Goal: Task Accomplishment & Management: Complete application form

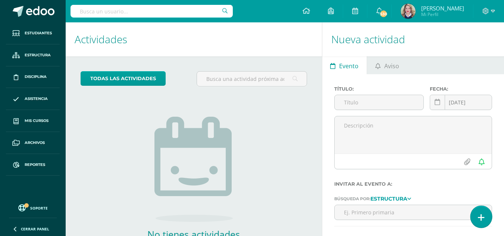
click at [480, 213] on link at bounding box center [480, 217] width 21 height 22
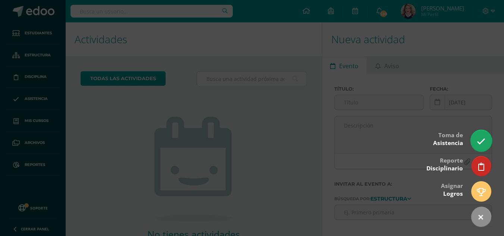
click at [477, 132] on link at bounding box center [480, 141] width 21 height 22
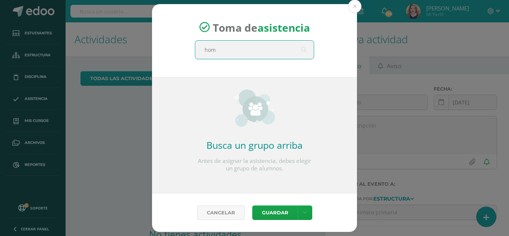
type input "home"
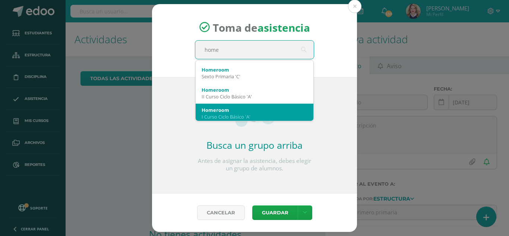
scroll to position [75, 0]
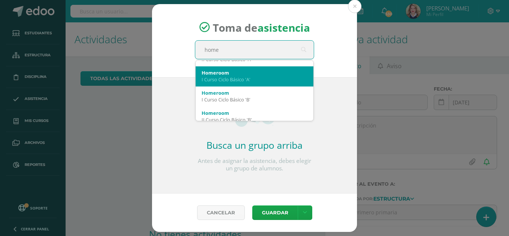
click at [256, 86] on div "Homeroom I Curso Ciclo Básico 'A'" at bounding box center [255, 76] width 118 height 20
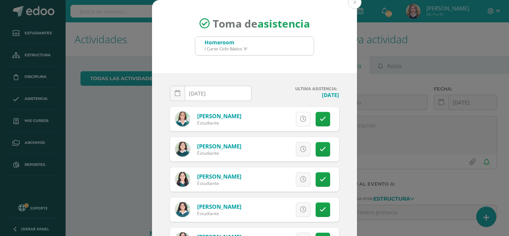
click at [296, 116] on link at bounding box center [303, 119] width 15 height 15
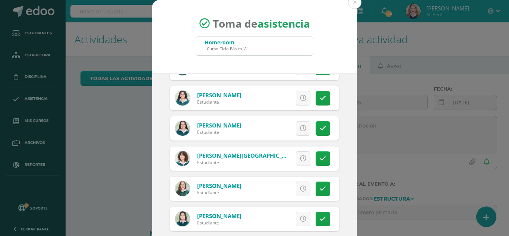
scroll to position [112, 0]
click at [300, 186] on icon at bounding box center [303, 188] width 6 height 6
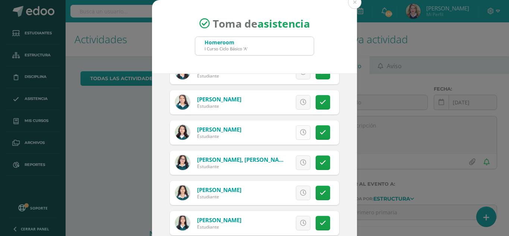
scroll to position [353, 0]
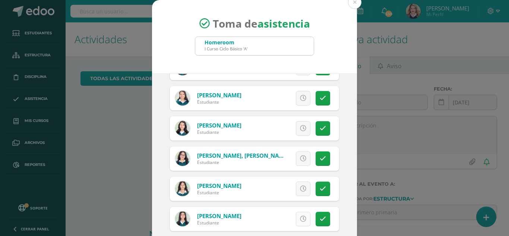
click at [300, 219] on icon at bounding box center [303, 219] width 6 height 6
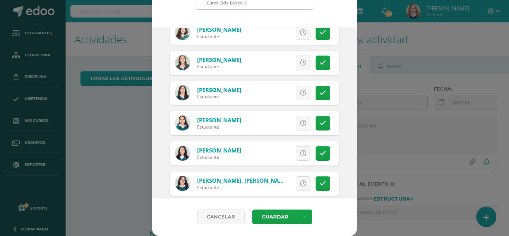
scroll to position [336, 0]
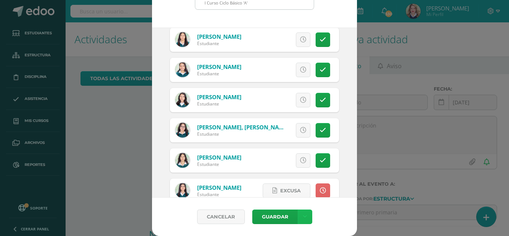
click at [302, 220] on link at bounding box center [305, 217] width 15 height 15
click at [295, 190] on link "Guardar sin notificar inasistencias" at bounding box center [287, 189] width 82 height 18
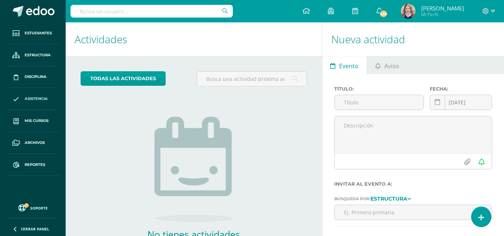
click at [34, 97] on span "Asistencia" at bounding box center [36, 99] width 23 height 6
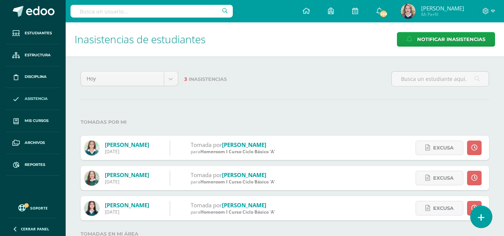
click at [478, 212] on link at bounding box center [480, 217] width 21 height 22
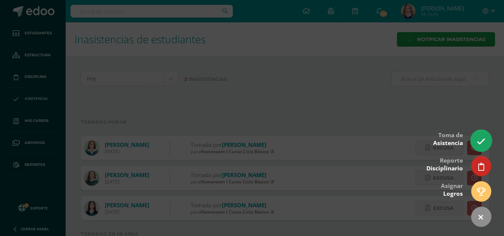
click at [487, 138] on link at bounding box center [480, 141] width 21 height 22
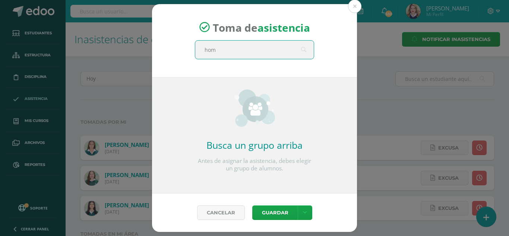
type input "home"
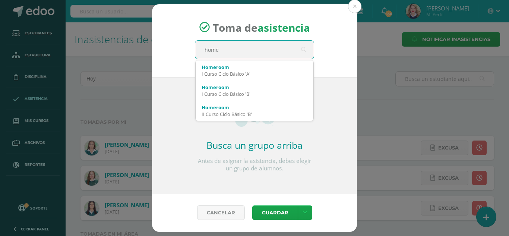
scroll to position [75, 0]
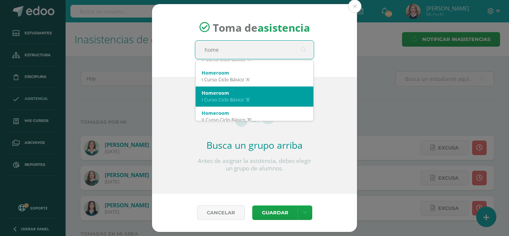
click at [274, 92] on div "Homeroom" at bounding box center [255, 93] width 106 height 7
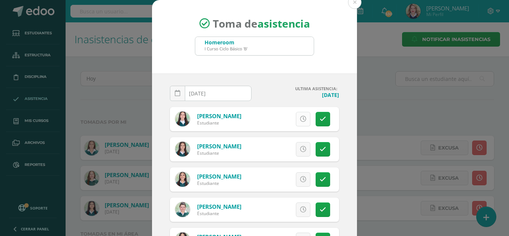
click at [297, 123] on link at bounding box center [303, 119] width 15 height 15
click at [320, 117] on icon at bounding box center [323, 119] width 6 height 6
click at [320, 118] on icon at bounding box center [323, 119] width 6 height 6
click at [295, 187] on div "Excusa Detalles sobre excusa: Añadir excusa a todas las inasistencias del día C…" at bounding box center [285, 179] width 107 height 24
click at [300, 179] on icon at bounding box center [303, 179] width 6 height 6
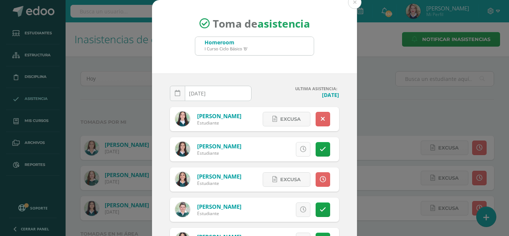
click at [296, 152] on link at bounding box center [303, 149] width 15 height 15
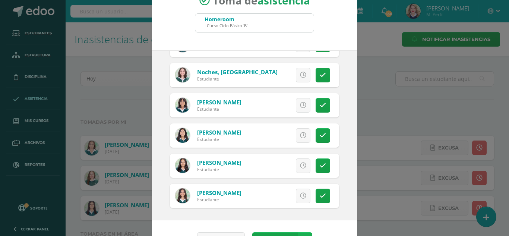
scroll to position [46, 0]
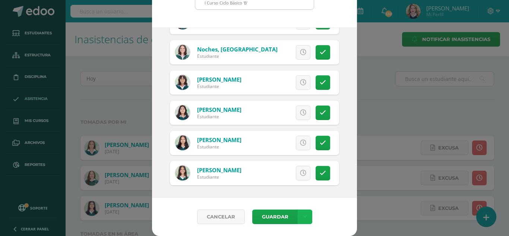
click at [303, 214] on icon at bounding box center [305, 217] width 4 height 6
click at [300, 185] on link "Guardar sin notificar inasistencias" at bounding box center [287, 189] width 82 height 18
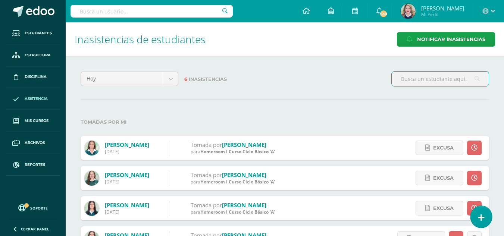
drag, startPoint x: 480, startPoint y: 219, endPoint x: 480, endPoint y: 214, distance: 4.9
click at [480, 219] on icon at bounding box center [481, 217] width 7 height 9
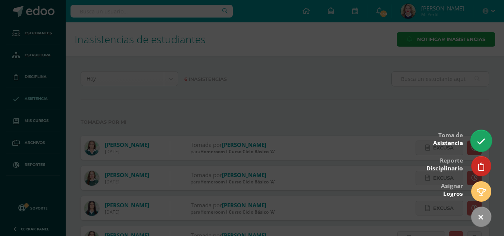
click at [486, 135] on link at bounding box center [480, 141] width 21 height 22
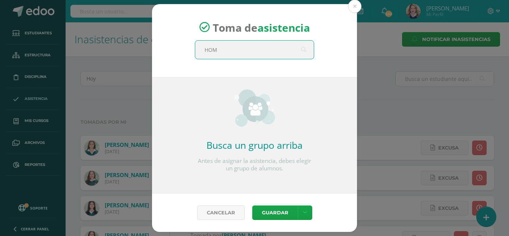
type input "HOME"
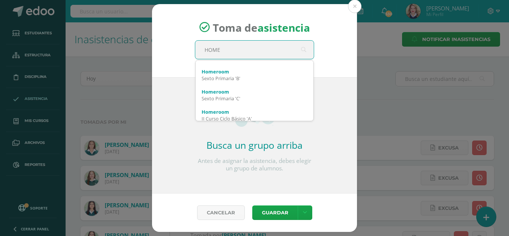
scroll to position [15, 0]
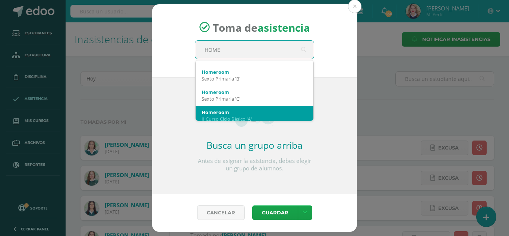
click at [220, 109] on div "Homeroom" at bounding box center [255, 112] width 106 height 7
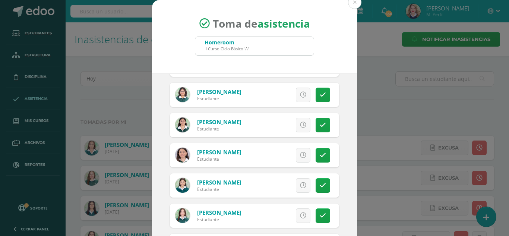
scroll to position [186, 0]
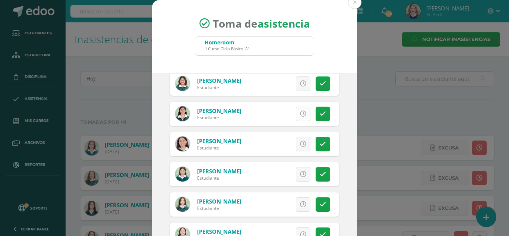
click at [300, 116] on icon at bounding box center [303, 114] width 6 height 6
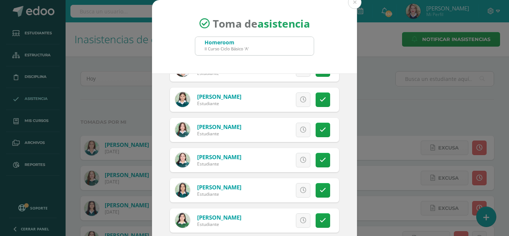
scroll to position [298, 0]
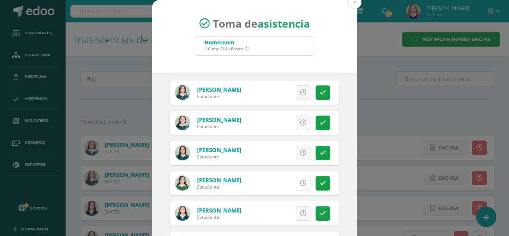
click at [300, 181] on icon at bounding box center [303, 183] width 6 height 6
click at [320, 156] on icon at bounding box center [323, 153] width 6 height 6
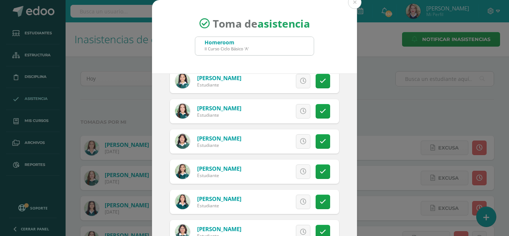
scroll to position [37, 0]
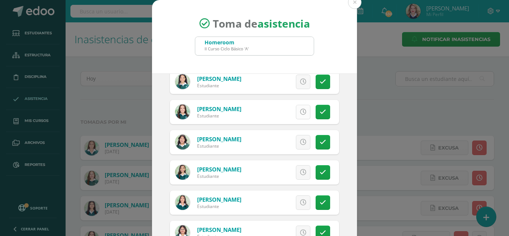
click at [300, 110] on icon at bounding box center [303, 112] width 6 height 6
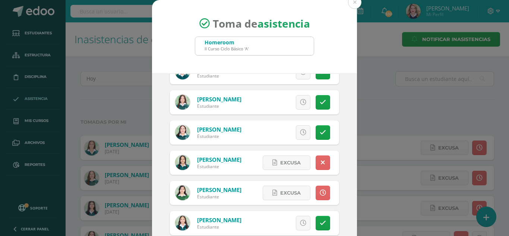
scroll to position [298, 0]
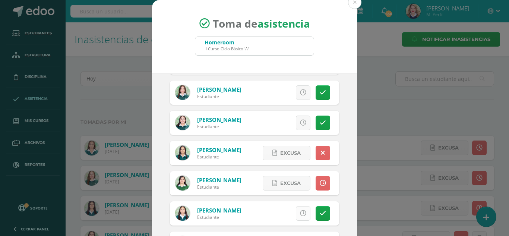
click at [297, 218] on link at bounding box center [303, 213] width 15 height 15
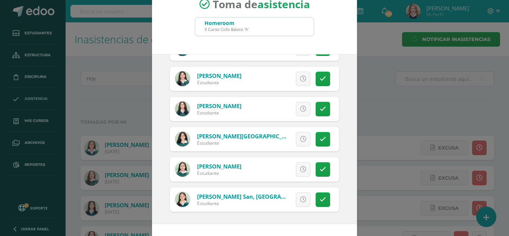
scroll to position [46, 0]
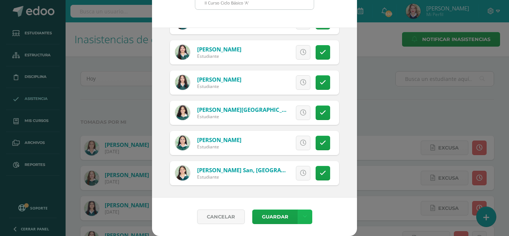
click at [304, 219] on link at bounding box center [305, 217] width 15 height 15
click at [292, 186] on link "Guardar sin notificar inasistencias" at bounding box center [287, 189] width 82 height 18
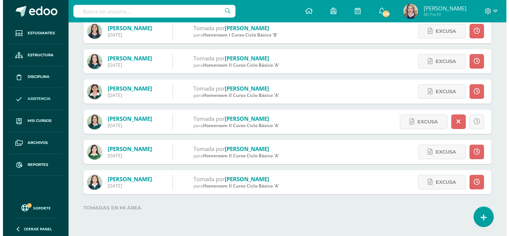
scroll to position [268, 0]
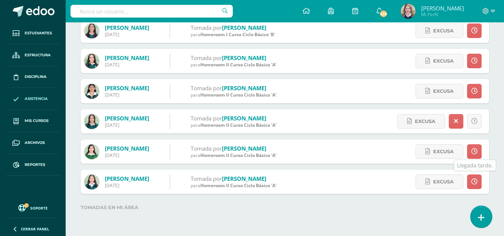
click at [487, 224] on link at bounding box center [480, 217] width 21 height 22
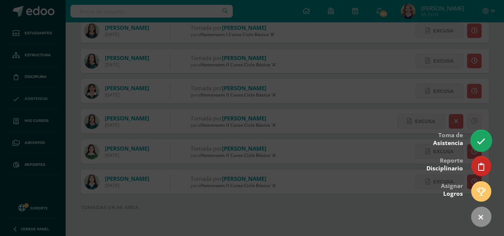
click at [483, 147] on link at bounding box center [480, 141] width 21 height 22
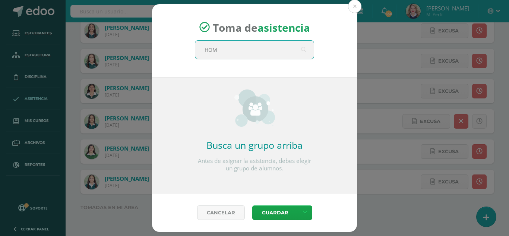
type input "HOME"
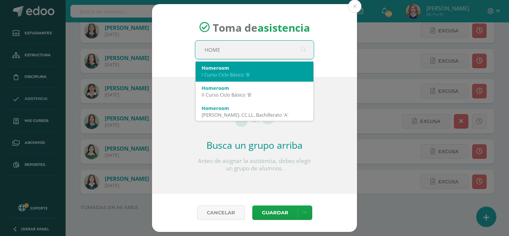
scroll to position [112, 0]
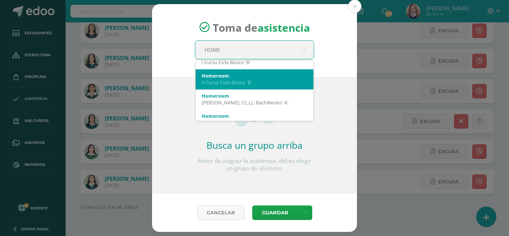
click at [245, 88] on div "Homeroom II Curso Ciclo Básico 'B'" at bounding box center [255, 78] width 106 height 19
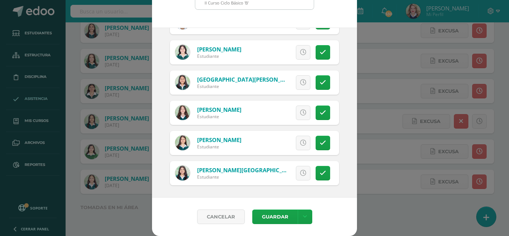
scroll to position [399, 0]
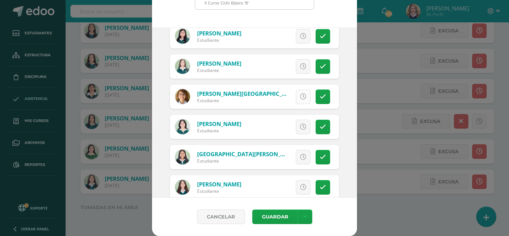
click at [296, 101] on link at bounding box center [303, 97] width 15 height 15
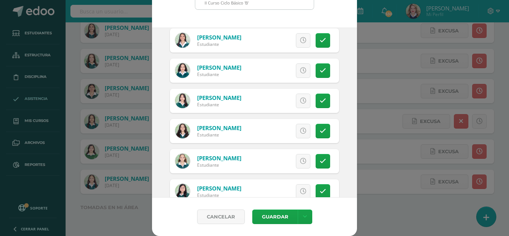
scroll to position [213, 0]
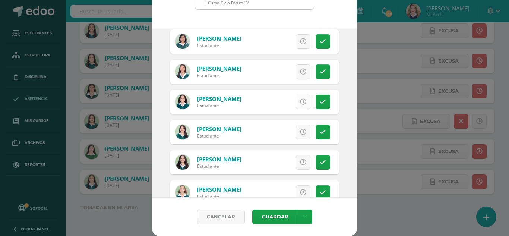
click at [300, 103] on icon at bounding box center [303, 102] width 6 height 6
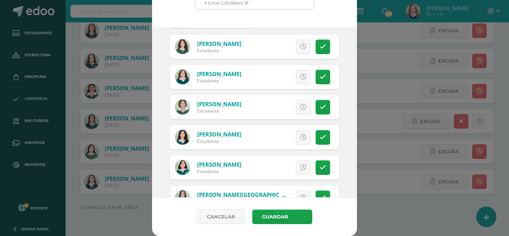
scroll to position [0, 0]
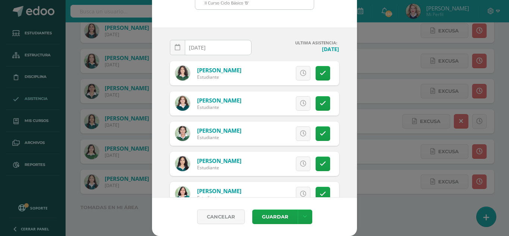
click at [296, 107] on link at bounding box center [303, 103] width 15 height 15
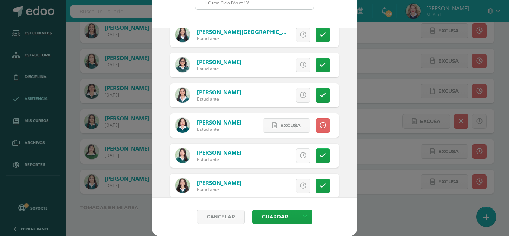
scroll to position [224, 0]
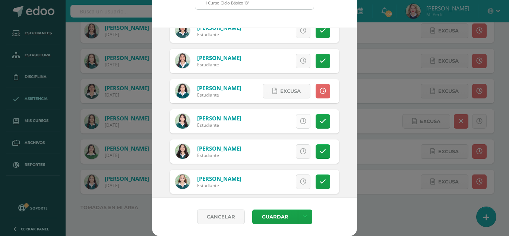
click at [300, 122] on icon at bounding box center [303, 121] width 6 height 6
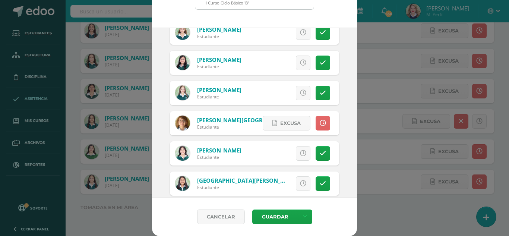
scroll to position [474, 0]
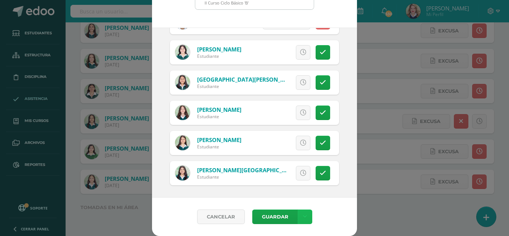
click at [306, 218] on link at bounding box center [305, 217] width 15 height 15
click at [291, 186] on link "Guardar sin notificar inasistencias" at bounding box center [287, 189] width 82 height 18
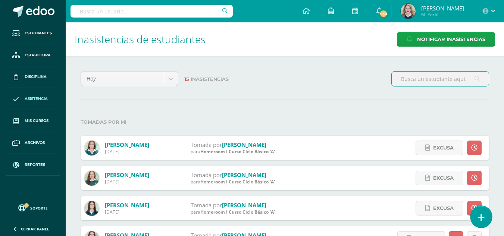
click at [480, 218] on icon at bounding box center [481, 217] width 7 height 9
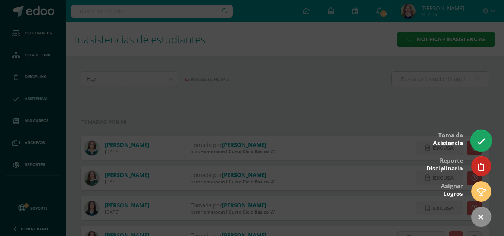
click at [479, 141] on icon at bounding box center [481, 141] width 9 height 9
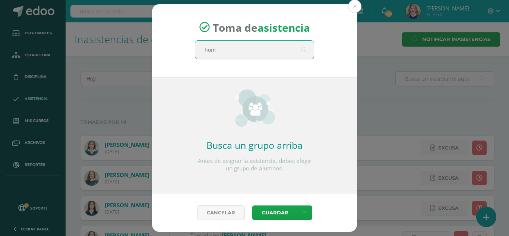
type input "home"
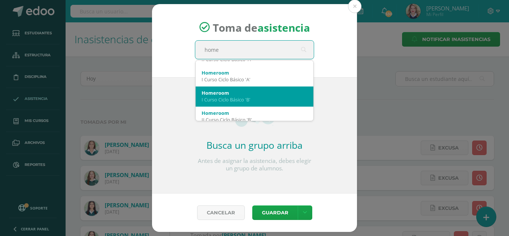
scroll to position [112, 0]
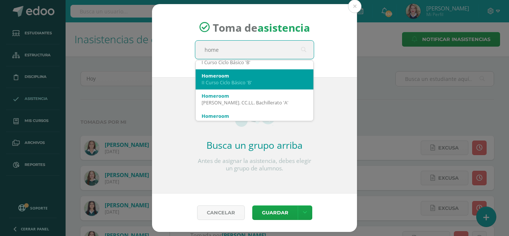
click at [247, 82] on div "II Curso Ciclo Básico 'B'" at bounding box center [255, 82] width 106 height 7
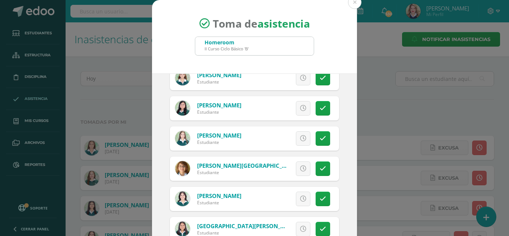
scroll to position [410, 0]
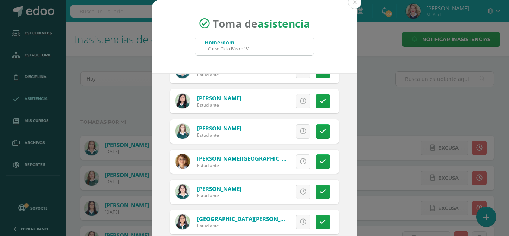
click at [300, 165] on icon at bounding box center [303, 162] width 6 height 6
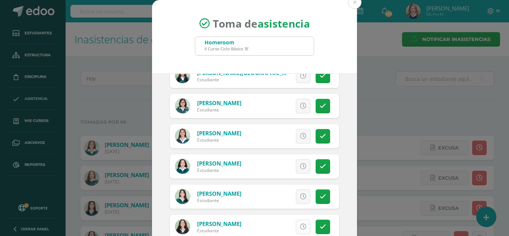
scroll to position [224, 0]
click at [300, 170] on icon at bounding box center [303, 167] width 6 height 6
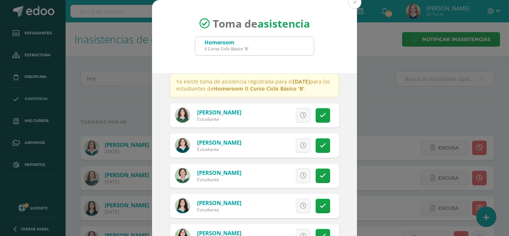
scroll to position [0, 0]
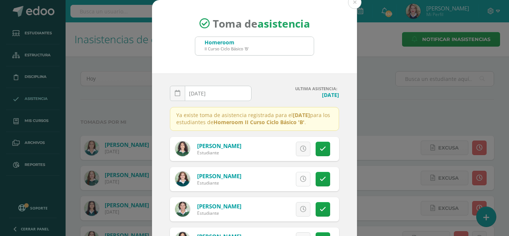
click at [300, 182] on icon at bounding box center [303, 179] width 6 height 6
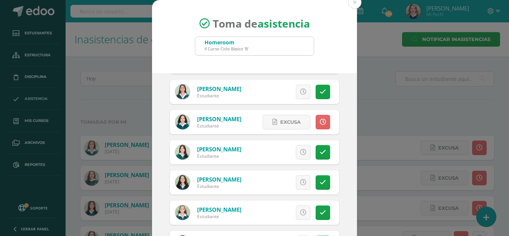
scroll to position [261, 0]
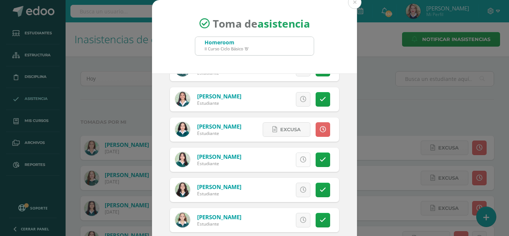
click at [301, 167] on link at bounding box center [303, 160] width 15 height 15
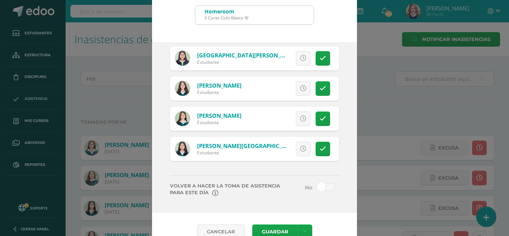
scroll to position [46, 0]
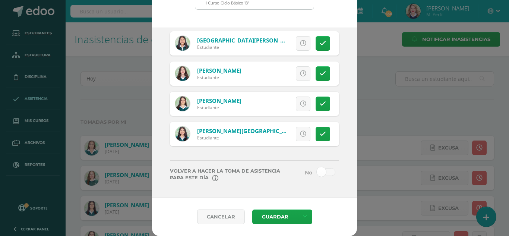
click at [317, 175] on span at bounding box center [326, 172] width 19 height 8
click at [0, 0] on input "checkbox" at bounding box center [0, 0] width 0 height 0
click at [307, 215] on link at bounding box center [305, 217] width 15 height 15
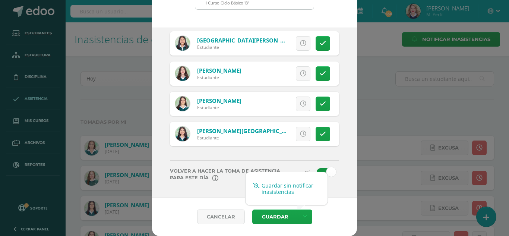
click at [294, 189] on link "Guardar sin notificar inasistencias" at bounding box center [287, 189] width 82 height 18
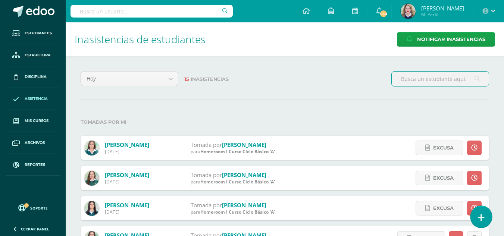
click at [485, 216] on link at bounding box center [480, 217] width 21 height 22
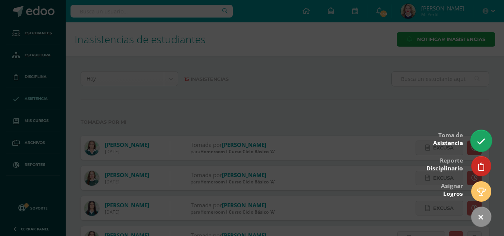
click at [482, 142] on icon at bounding box center [481, 141] width 9 height 9
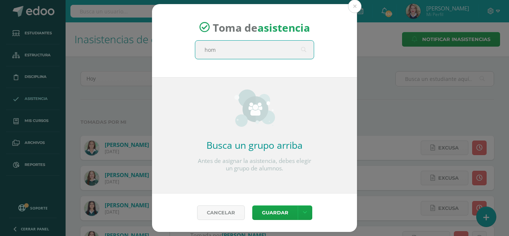
type input "home"
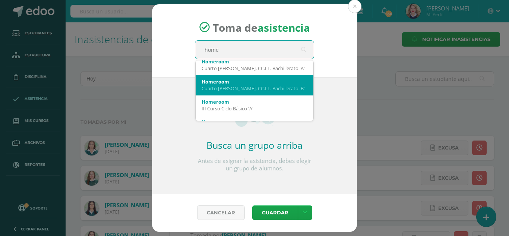
scroll to position [201, 0]
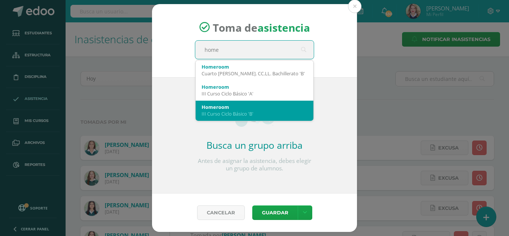
click at [233, 107] on div "Homeroom" at bounding box center [255, 107] width 106 height 7
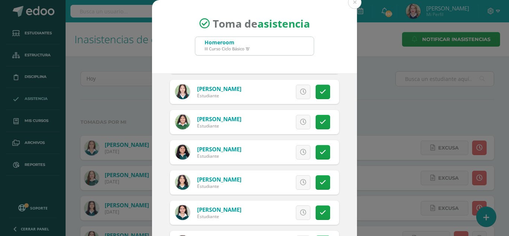
scroll to position [75, 0]
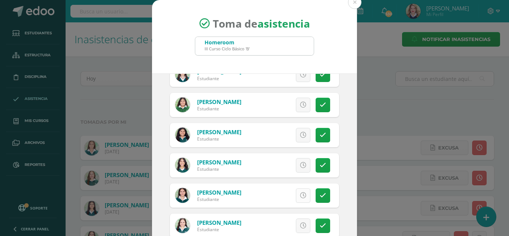
click at [300, 196] on icon at bounding box center [303, 195] width 6 height 6
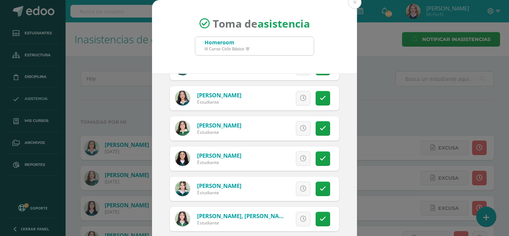
scroll to position [298, 0]
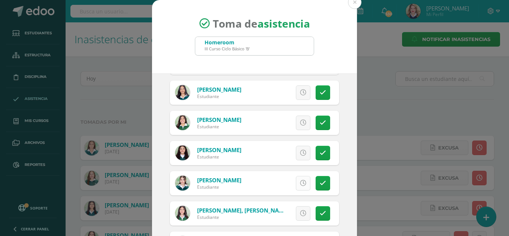
click at [300, 183] on icon at bounding box center [303, 183] width 6 height 6
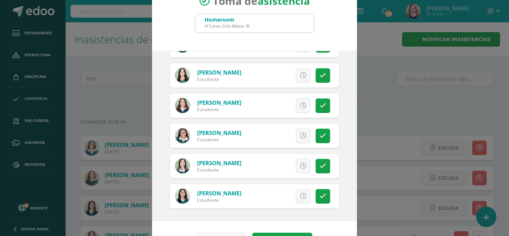
scroll to position [46, 0]
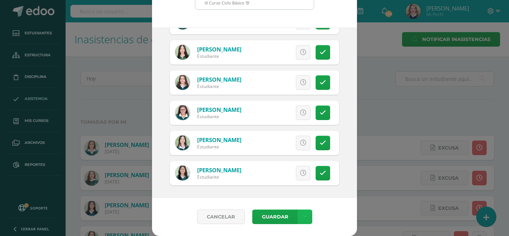
click at [303, 216] on icon at bounding box center [305, 217] width 4 height 6
click at [295, 186] on link "Guardar sin notificar inasistencias" at bounding box center [287, 189] width 82 height 18
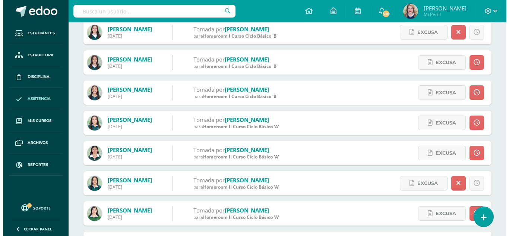
scroll to position [413, 0]
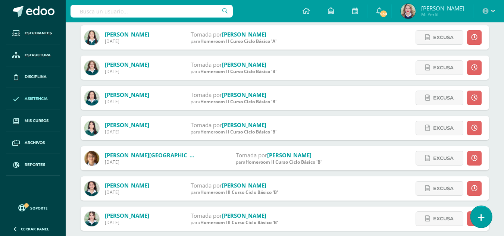
click at [478, 219] on icon at bounding box center [481, 217] width 7 height 9
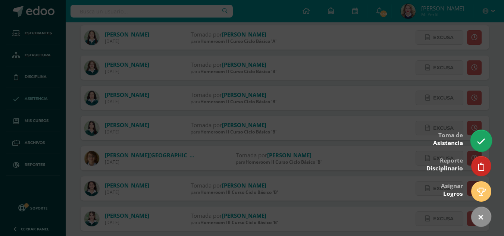
click at [482, 142] on icon at bounding box center [481, 141] width 9 height 9
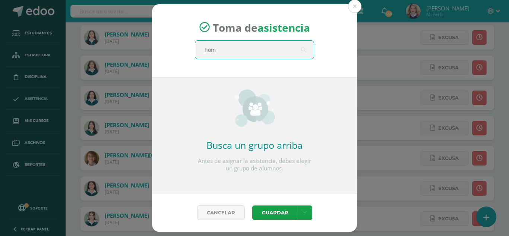
type input "home"
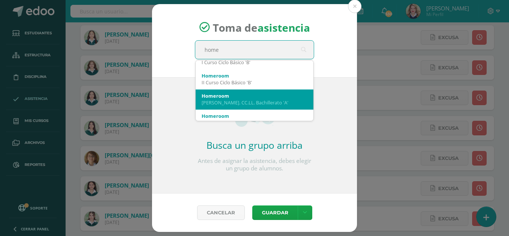
scroll to position [149, 0]
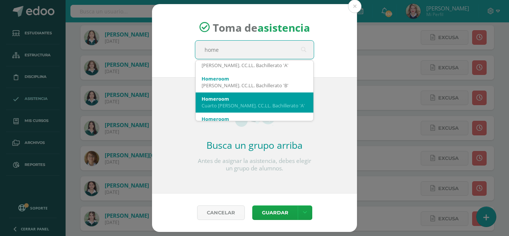
click at [260, 104] on div "Cuarto [PERSON_NAME]. CC.LL. Bachillerato 'A'" at bounding box center [255, 105] width 106 height 7
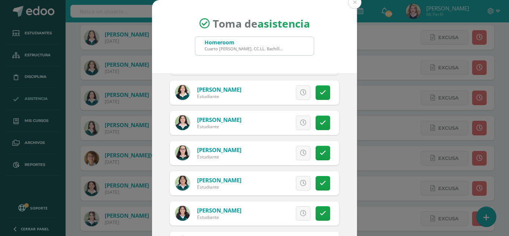
scroll to position [373, 0]
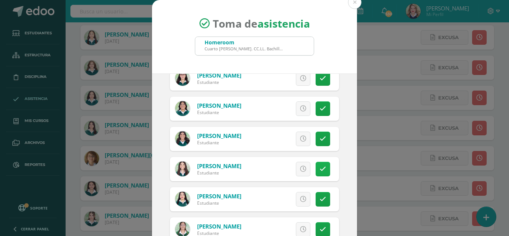
click at [320, 169] on icon at bounding box center [323, 169] width 6 height 6
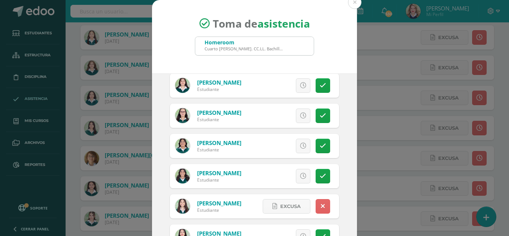
scroll to position [261, 0]
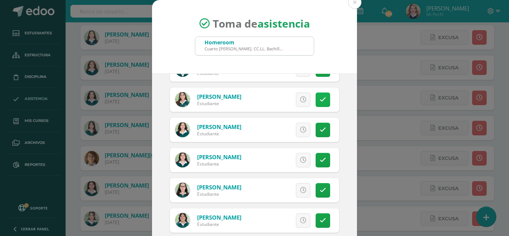
click at [317, 95] on link at bounding box center [323, 99] width 15 height 15
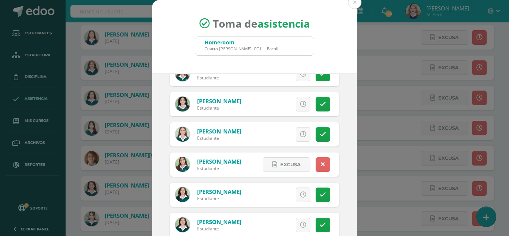
scroll to position [186, 0]
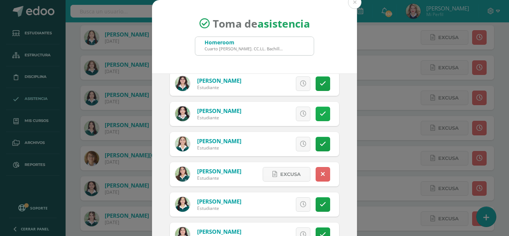
click at [316, 115] on link at bounding box center [323, 114] width 15 height 15
click at [321, 115] on icon at bounding box center [323, 114] width 4 height 6
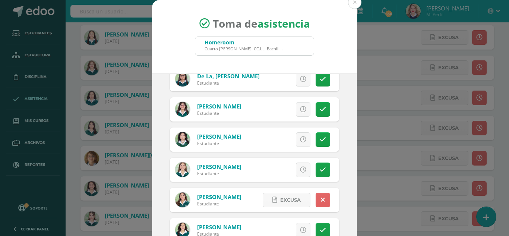
scroll to position [149, 0]
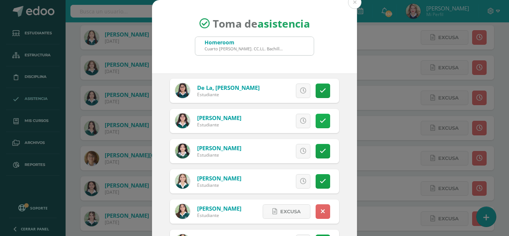
click at [316, 120] on link at bounding box center [323, 121] width 15 height 15
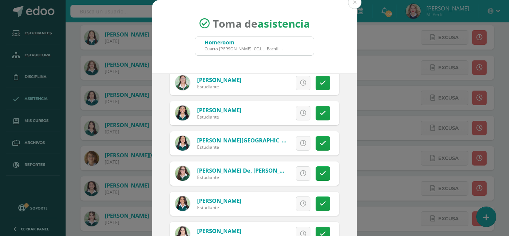
scroll to position [522, 0]
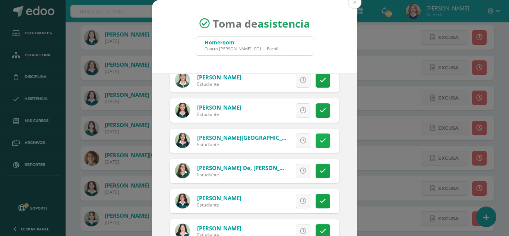
click at [320, 142] on icon at bounding box center [323, 141] width 6 height 6
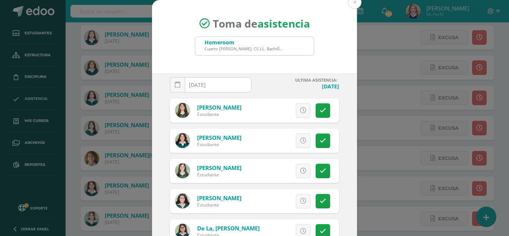
scroll to position [0, 0]
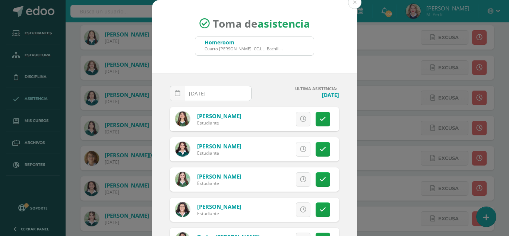
click at [296, 145] on link at bounding box center [303, 149] width 15 height 15
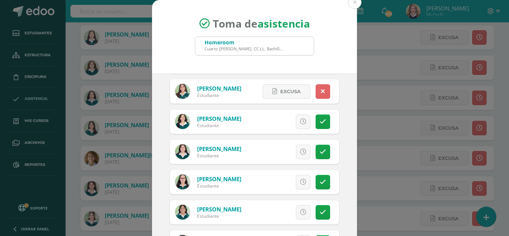
scroll to position [373, 0]
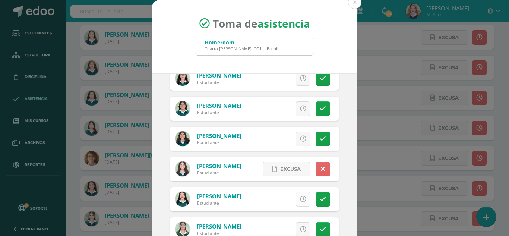
click at [299, 200] on link at bounding box center [303, 199] width 15 height 15
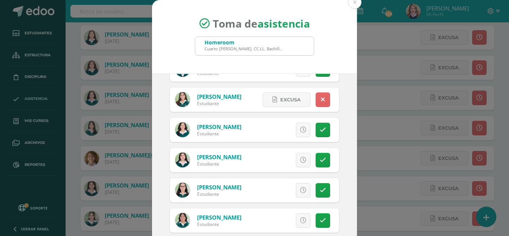
scroll to position [186, 0]
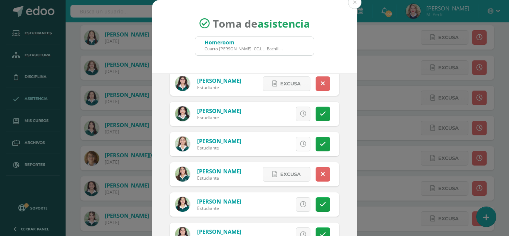
click at [300, 145] on icon at bounding box center [303, 144] width 6 height 6
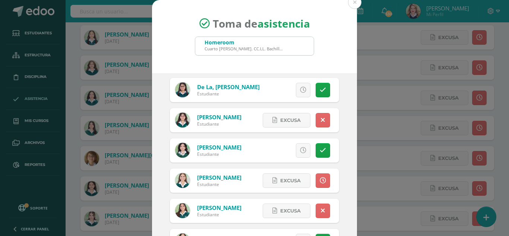
scroll to position [149, 0]
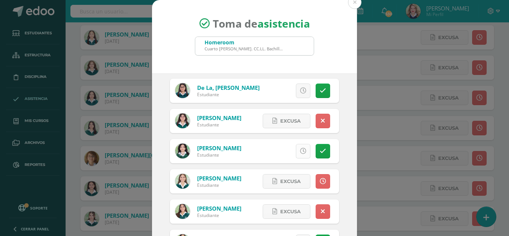
click at [300, 151] on icon at bounding box center [303, 151] width 6 height 6
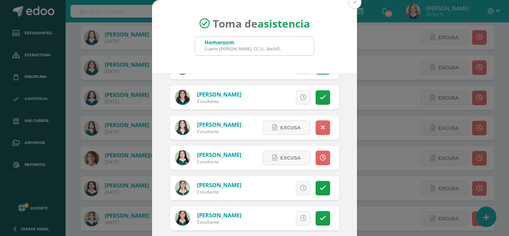
scroll to position [485, 0]
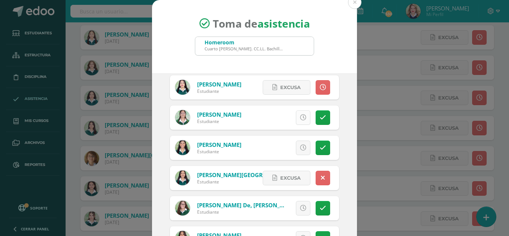
click at [296, 125] on link at bounding box center [303, 117] width 15 height 15
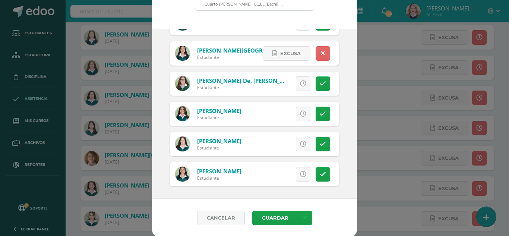
scroll to position [46, 0]
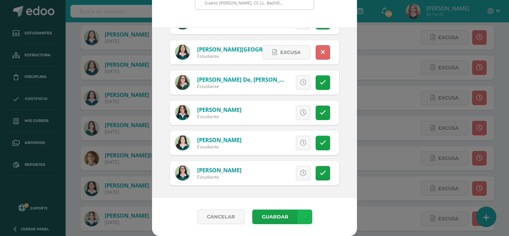
drag, startPoint x: 306, startPoint y: 214, endPoint x: 302, endPoint y: 209, distance: 6.2
click at [305, 214] on link at bounding box center [305, 217] width 15 height 15
click at [295, 192] on link "Guardar sin notificar inasistencias" at bounding box center [287, 189] width 82 height 18
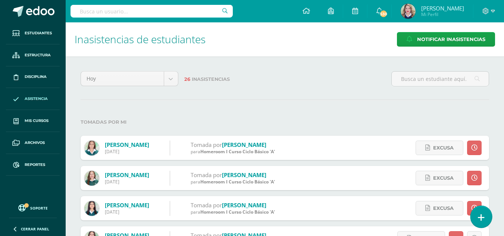
click at [476, 214] on link at bounding box center [480, 217] width 21 height 22
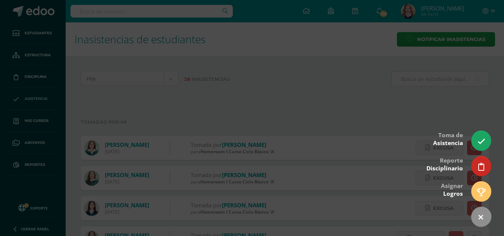
click at [488, 134] on div at bounding box center [252, 118] width 504 height 236
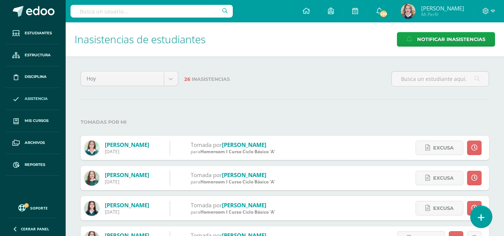
click at [480, 219] on icon at bounding box center [481, 217] width 7 height 9
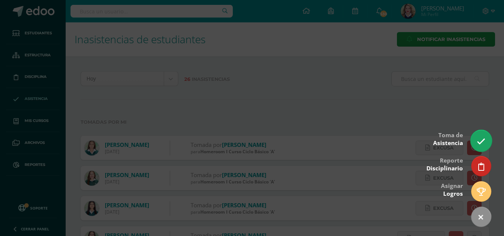
click at [482, 138] on icon at bounding box center [481, 141] width 9 height 9
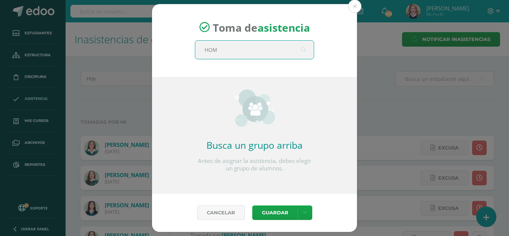
type input "HOME"
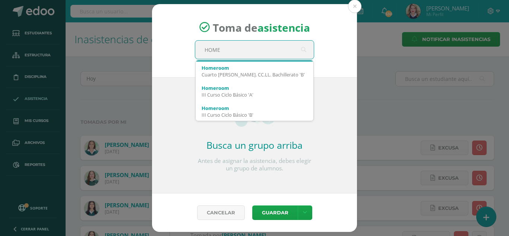
scroll to position [201, 0]
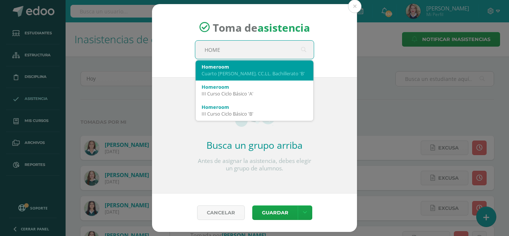
click at [229, 75] on div "Cuarto Bach. CC.LL. Bachillerato 'B'" at bounding box center [255, 73] width 106 height 7
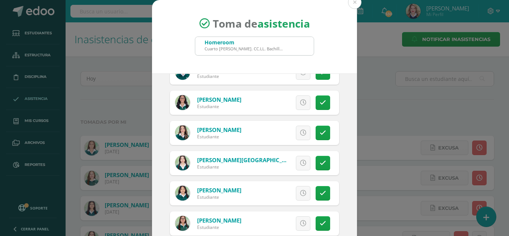
scroll to position [261, 0]
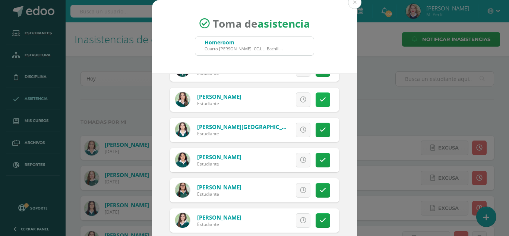
click at [322, 102] on link at bounding box center [323, 99] width 15 height 15
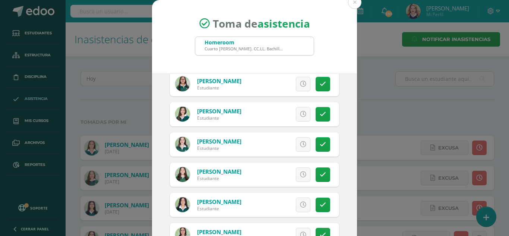
scroll to position [304, 0]
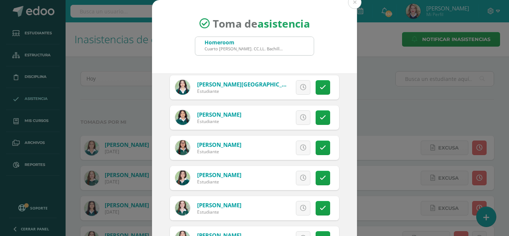
click at [306, 116] on div "Excusa Detalles sobre excusa: Añadir excusa a todas las inasistencias del día C…" at bounding box center [285, 118] width 107 height 24
click at [316, 116] on link at bounding box center [323, 117] width 15 height 15
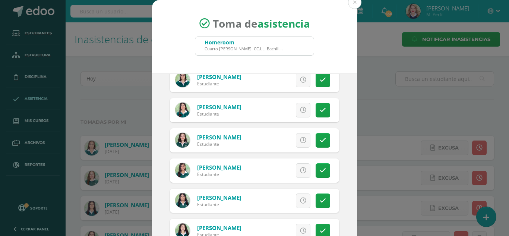
scroll to position [565, 0]
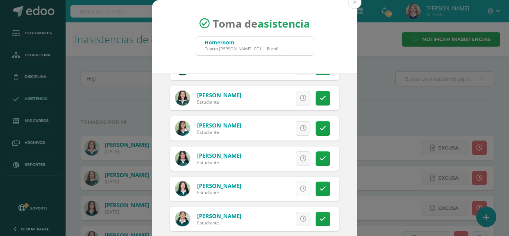
click at [296, 185] on link at bounding box center [303, 189] width 15 height 15
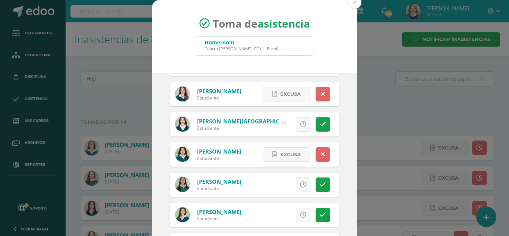
scroll to position [266, 0]
click at [299, 129] on link at bounding box center [303, 124] width 15 height 15
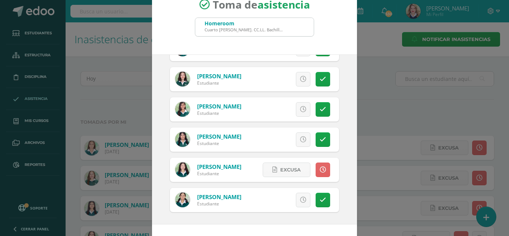
scroll to position [46, 0]
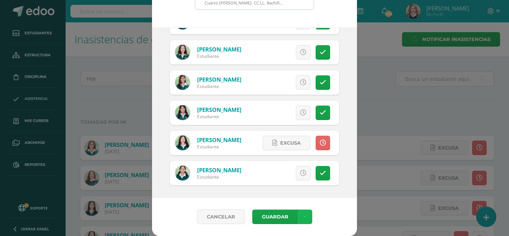
click at [303, 215] on icon at bounding box center [305, 217] width 4 height 6
drag, startPoint x: 299, startPoint y: 191, endPoint x: 292, endPoint y: 193, distance: 6.7
click at [299, 191] on link "Guardar sin notificar inasistencias" at bounding box center [287, 189] width 82 height 18
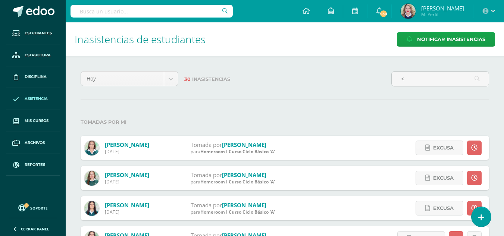
type input "<"
